Goal: Check status: Check status

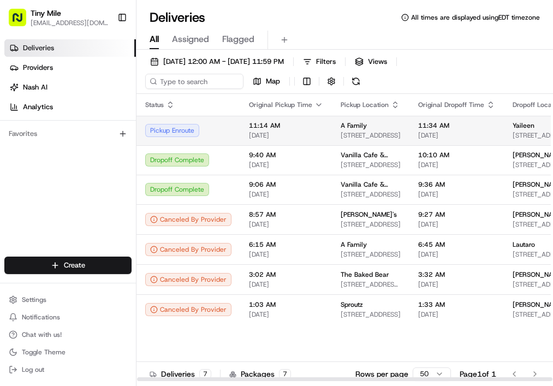
click at [320, 125] on td "11:14 AM [DATE]" at bounding box center [286, 130] width 92 height 29
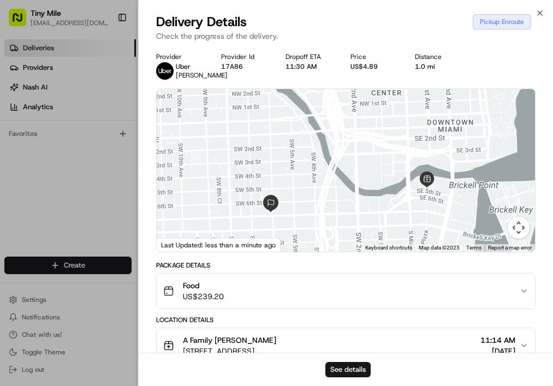
scroll to position [216, 0]
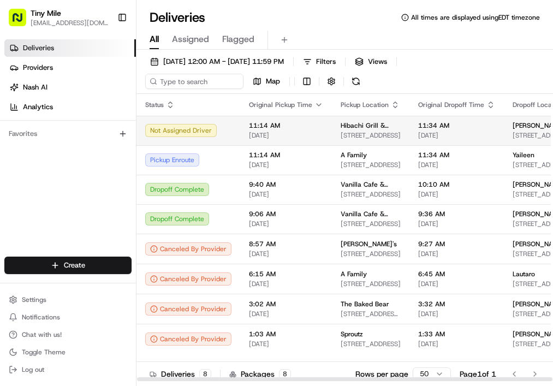
click at [208, 122] on td "Not Assigned Driver" at bounding box center [188, 130] width 104 height 29
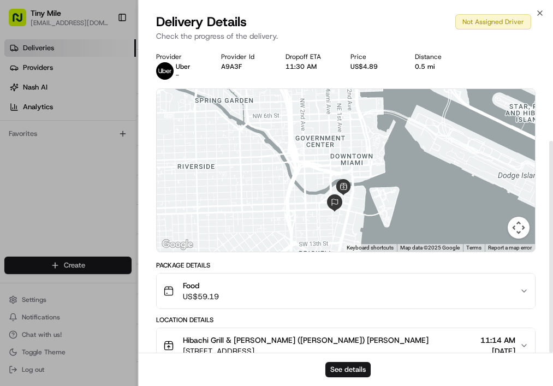
scroll to position [137, 0]
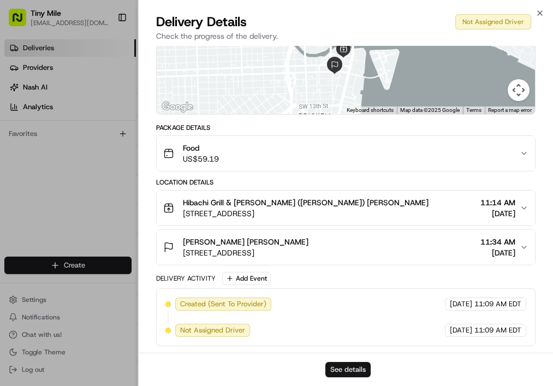
click at [351, 364] on button "See details" at bounding box center [347, 369] width 45 height 15
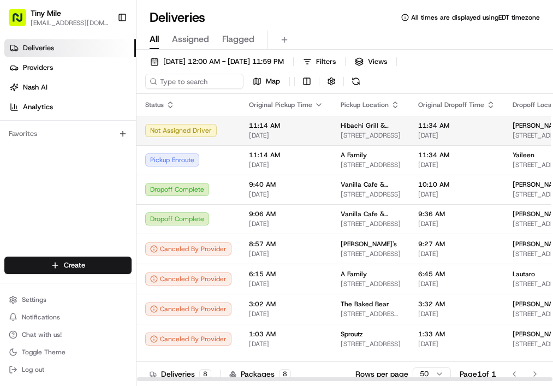
click at [183, 131] on div "Not Assigned Driver" at bounding box center [188, 130] width 86 height 13
click at [211, 129] on div "Not Assigned Driver" at bounding box center [188, 130] width 86 height 13
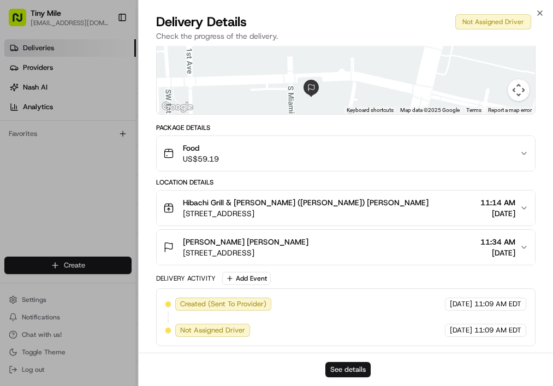
click at [352, 368] on button "See details" at bounding box center [347, 369] width 45 height 15
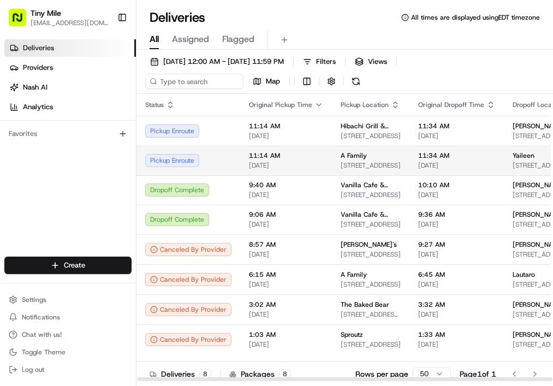
click at [190, 166] on div "Pickup Enroute" at bounding box center [188, 160] width 86 height 13
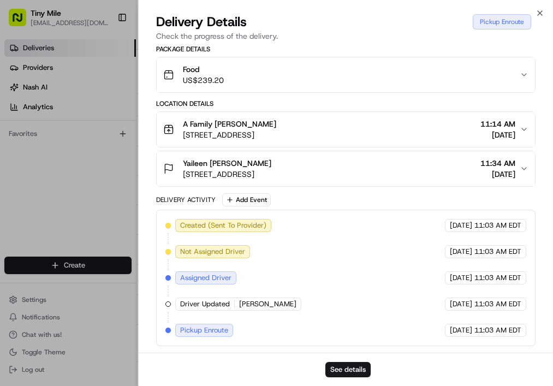
scroll to position [0, 0]
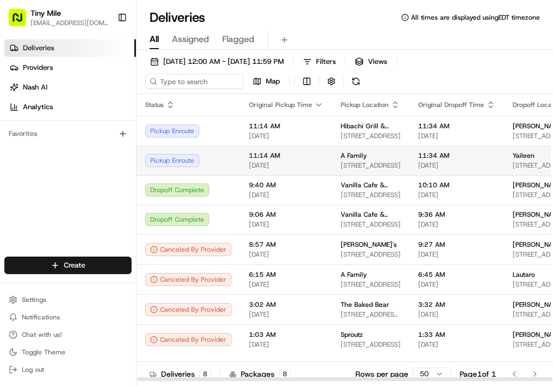
click at [204, 163] on div "Pickup Enroute" at bounding box center [188, 160] width 86 height 13
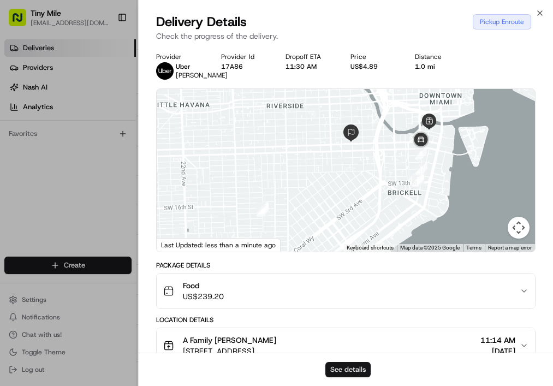
click at [354, 365] on button "See details" at bounding box center [347, 369] width 45 height 15
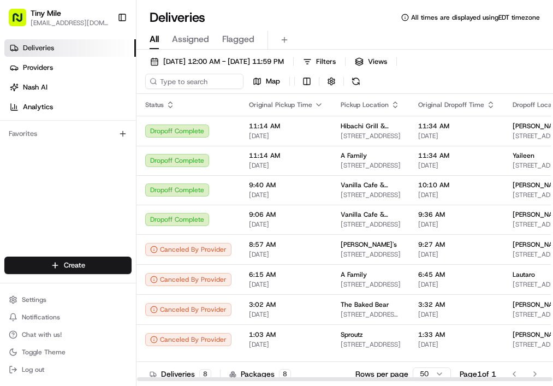
click at [551, 201] on div "Status Original Pickup Time Pickup Location Original Dropoff Time Dropoff Locat…" at bounding box center [344, 237] width 416 height 287
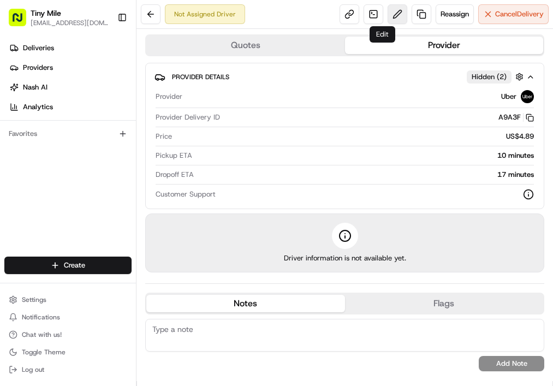
click at [387, 18] on button at bounding box center [397, 14] width 20 height 20
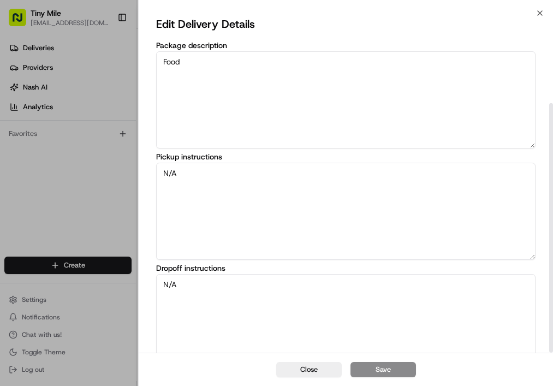
scroll to position [122, 0]
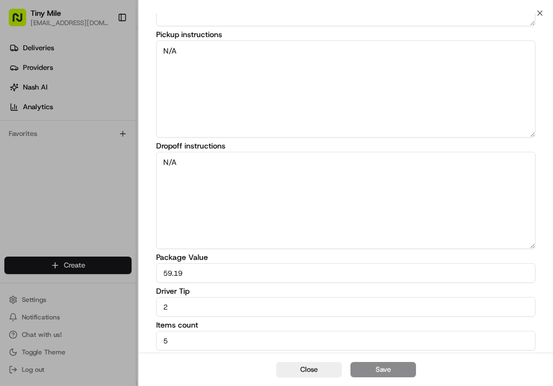
drag, startPoint x: 202, startPoint y: 308, endPoint x: 133, endPoint y: 304, distance: 68.9
click at [135, 305] on body "Tiny Mile veelugtu@gmail.com Toggle Sidebar Deliveries Providers Nash AI Analyt…" at bounding box center [276, 193] width 553 height 386
type input "3"
click at [365, 364] on button "Save" at bounding box center [382, 369] width 65 height 15
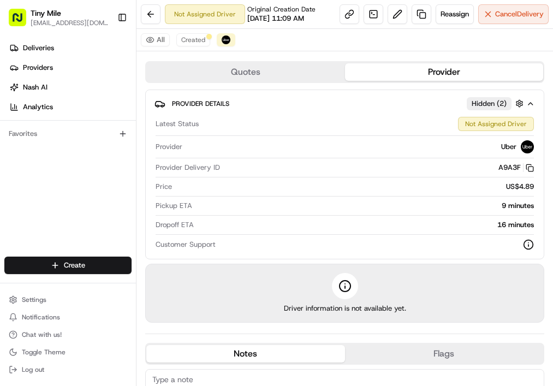
click at [520, 360] on div "Quotes Provider Provider Details Hidden ( 2 ) Latest Status Not Assigned Driver…" at bounding box center [344, 243] width 416 height 375
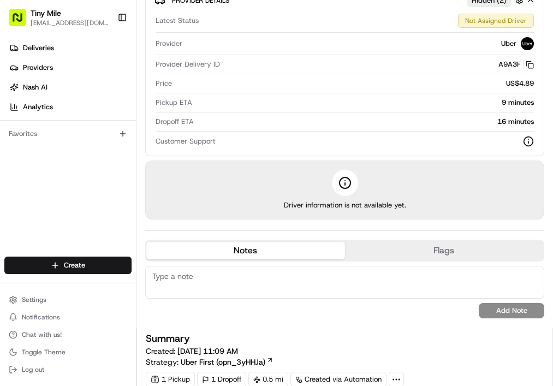
scroll to position [0, 0]
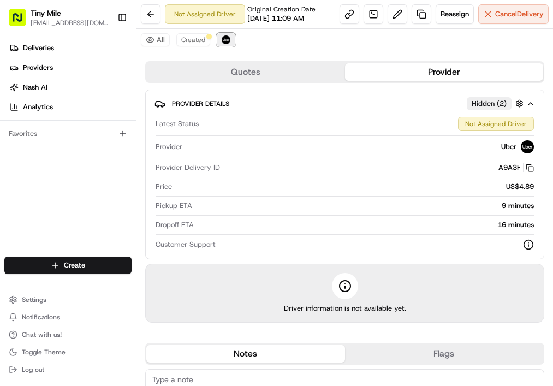
click at [222, 44] on img at bounding box center [225, 39] width 9 height 9
click at [387, 24] on button at bounding box center [397, 14] width 20 height 20
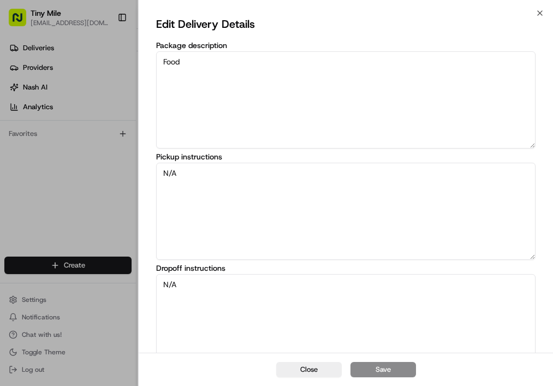
scroll to position [122, 0]
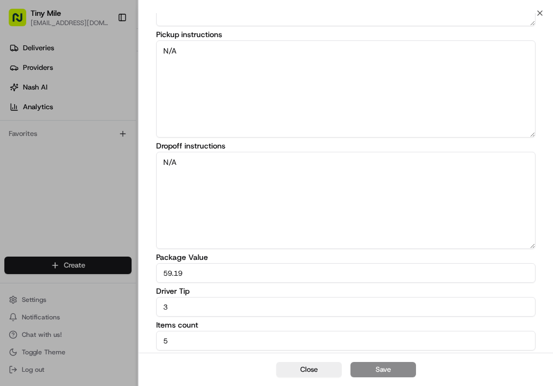
drag, startPoint x: 183, startPoint y: 311, endPoint x: 122, endPoint y: 311, distance: 61.1
click at [122, 311] on body "Tiny Mile veelugtu@gmail.com Toggle Sidebar Deliveries Providers Nash AI Analyt…" at bounding box center [276, 193] width 553 height 386
type input "4"
click at [368, 369] on button "Save" at bounding box center [382, 369] width 65 height 15
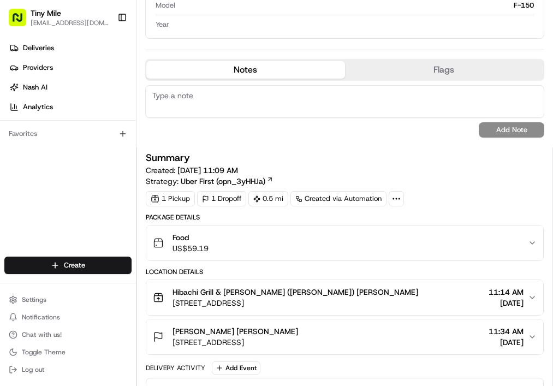
scroll to position [798, 0]
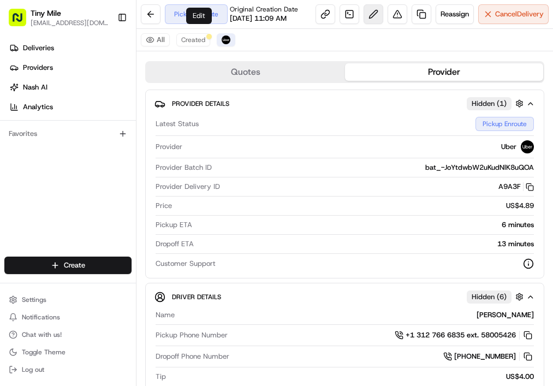
click at [363, 24] on button at bounding box center [373, 14] width 20 height 20
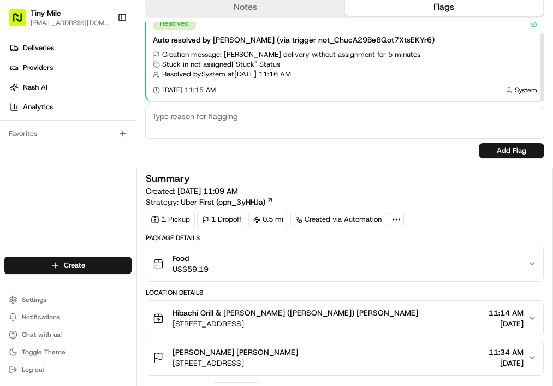
scroll to position [901, 0]
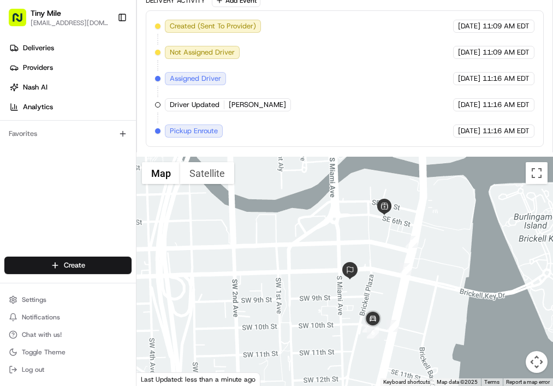
drag, startPoint x: 364, startPoint y: 334, endPoint x: 363, endPoint y: 297, distance: 37.1
click at [363, 297] on div at bounding box center [344, 271] width 416 height 229
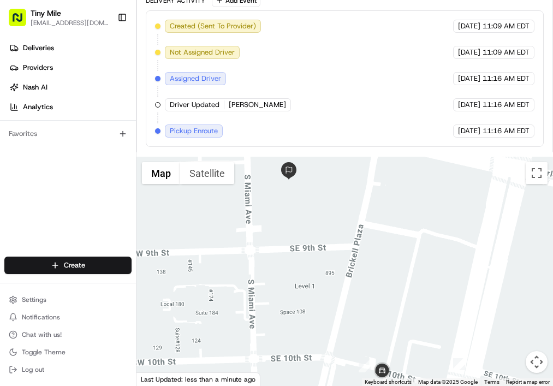
drag, startPoint x: 363, startPoint y: 296, endPoint x: 355, endPoint y: 241, distance: 55.8
click at [355, 241] on div at bounding box center [344, 271] width 416 height 229
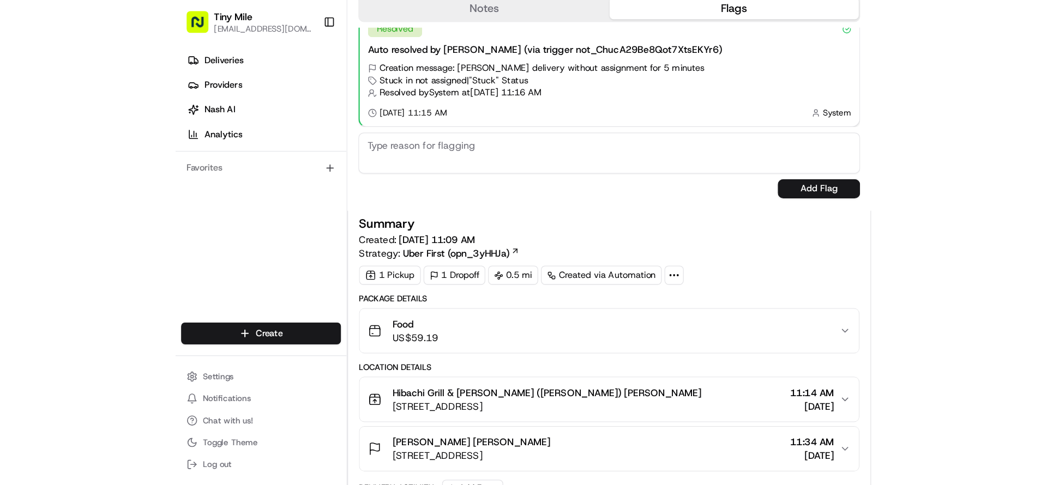
scroll to position [0, 0]
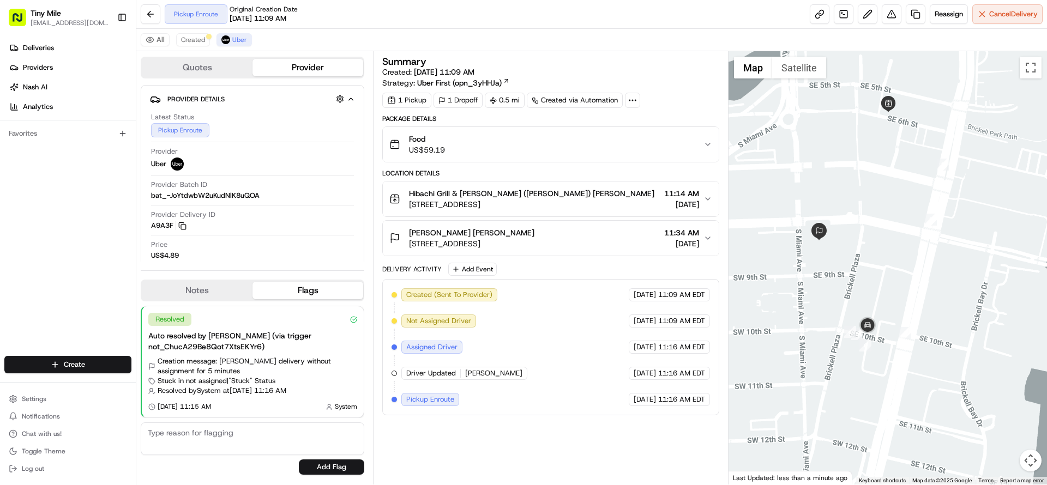
click at [552, 143] on div "Food US$59.19" at bounding box center [546, 145] width 314 height 22
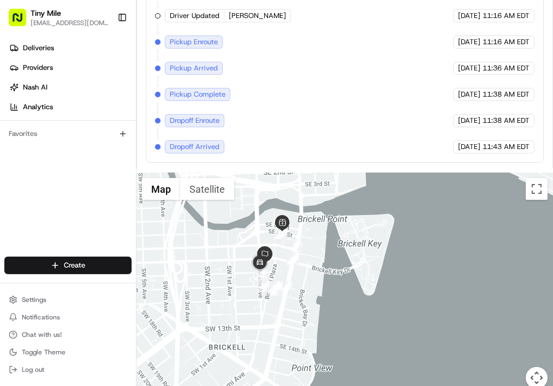
scroll to position [1183, 0]
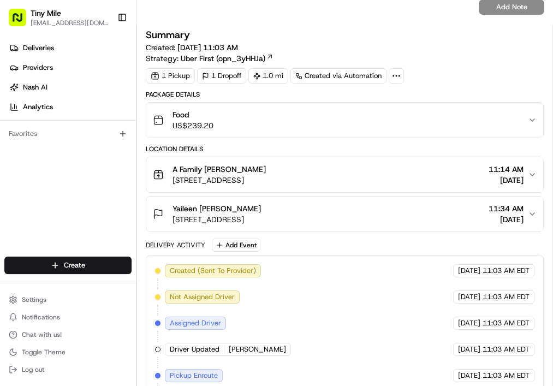
scroll to position [746, 0]
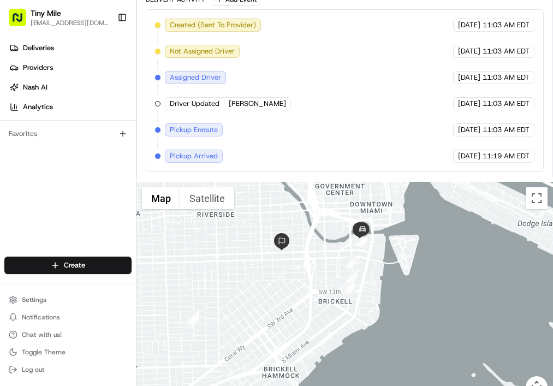
drag, startPoint x: 293, startPoint y: 307, endPoint x: 296, endPoint y: 274, distance: 33.4
click at [296, 274] on div at bounding box center [344, 296] width 416 height 229
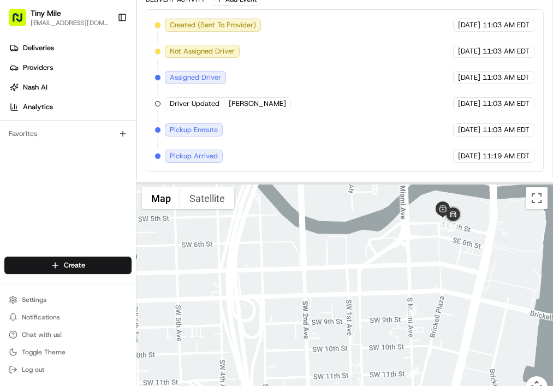
drag, startPoint x: 345, startPoint y: 253, endPoint x: 318, endPoint y: 332, distance: 83.2
click at [315, 347] on div at bounding box center [344, 296] width 416 height 229
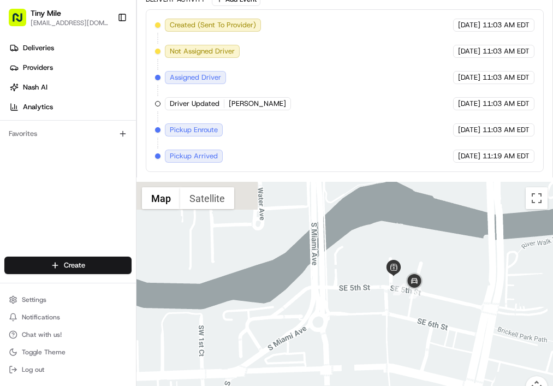
drag, startPoint x: 398, startPoint y: 262, endPoint x: 351, endPoint y: 326, distance: 80.0
click at [351, 326] on div at bounding box center [344, 296] width 416 height 229
